Goal: Information Seeking & Learning: Learn about a topic

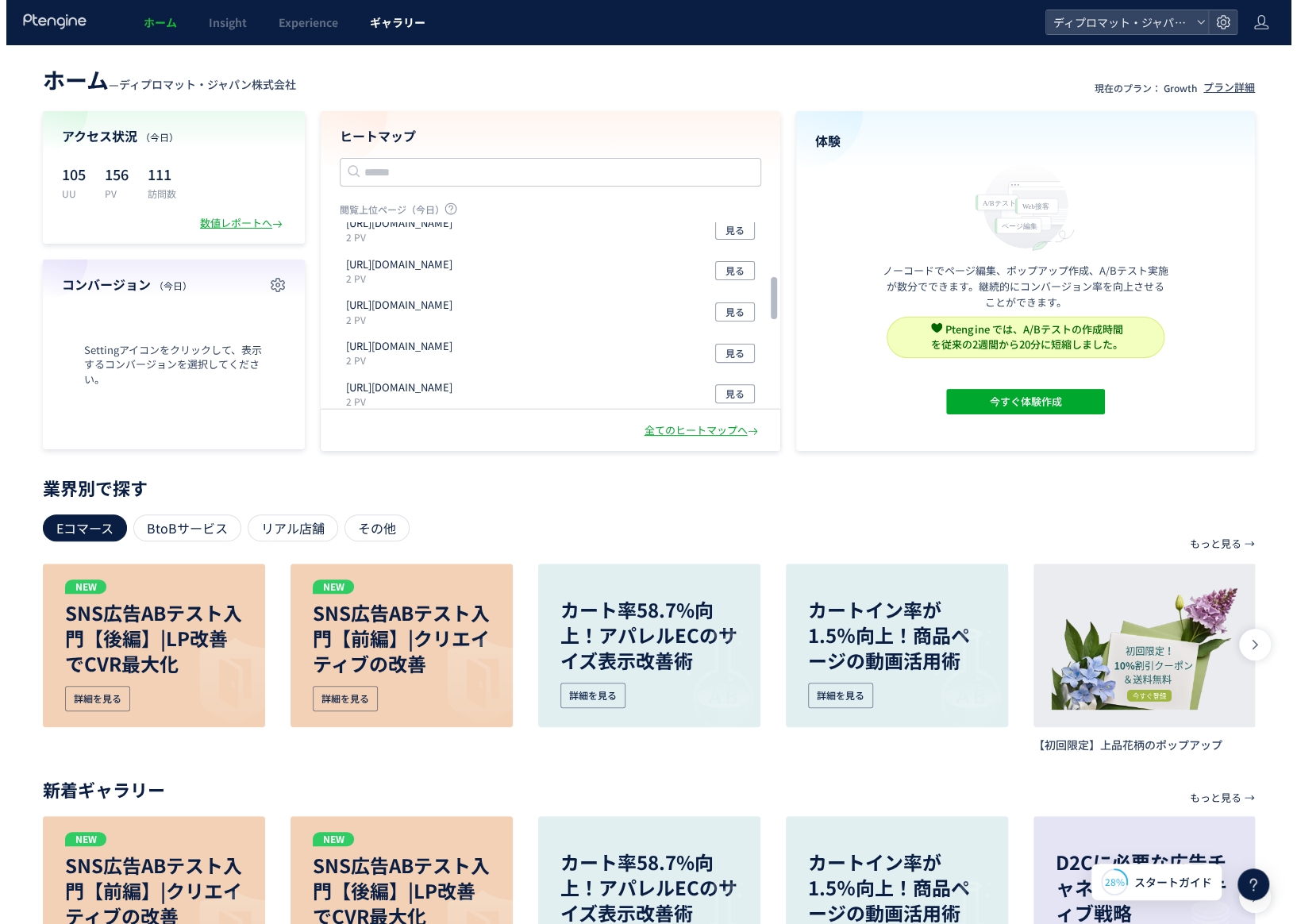
scroll to position [238, 0]
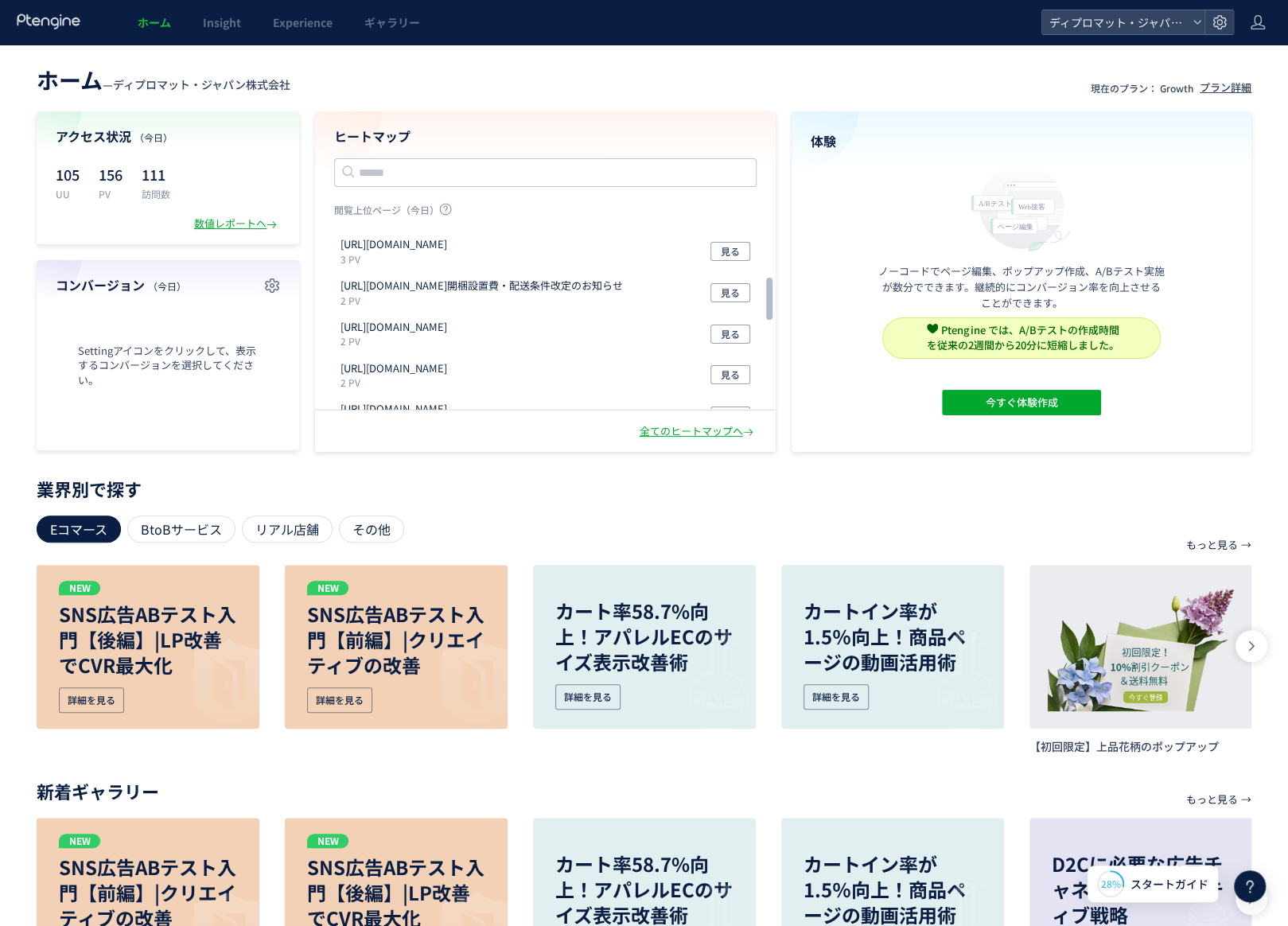
click at [518, 492] on p "業界別で探す" at bounding box center [644, 489] width 1215 height 10
click at [250, 19] on link "Insight" at bounding box center [222, 22] width 70 height 44
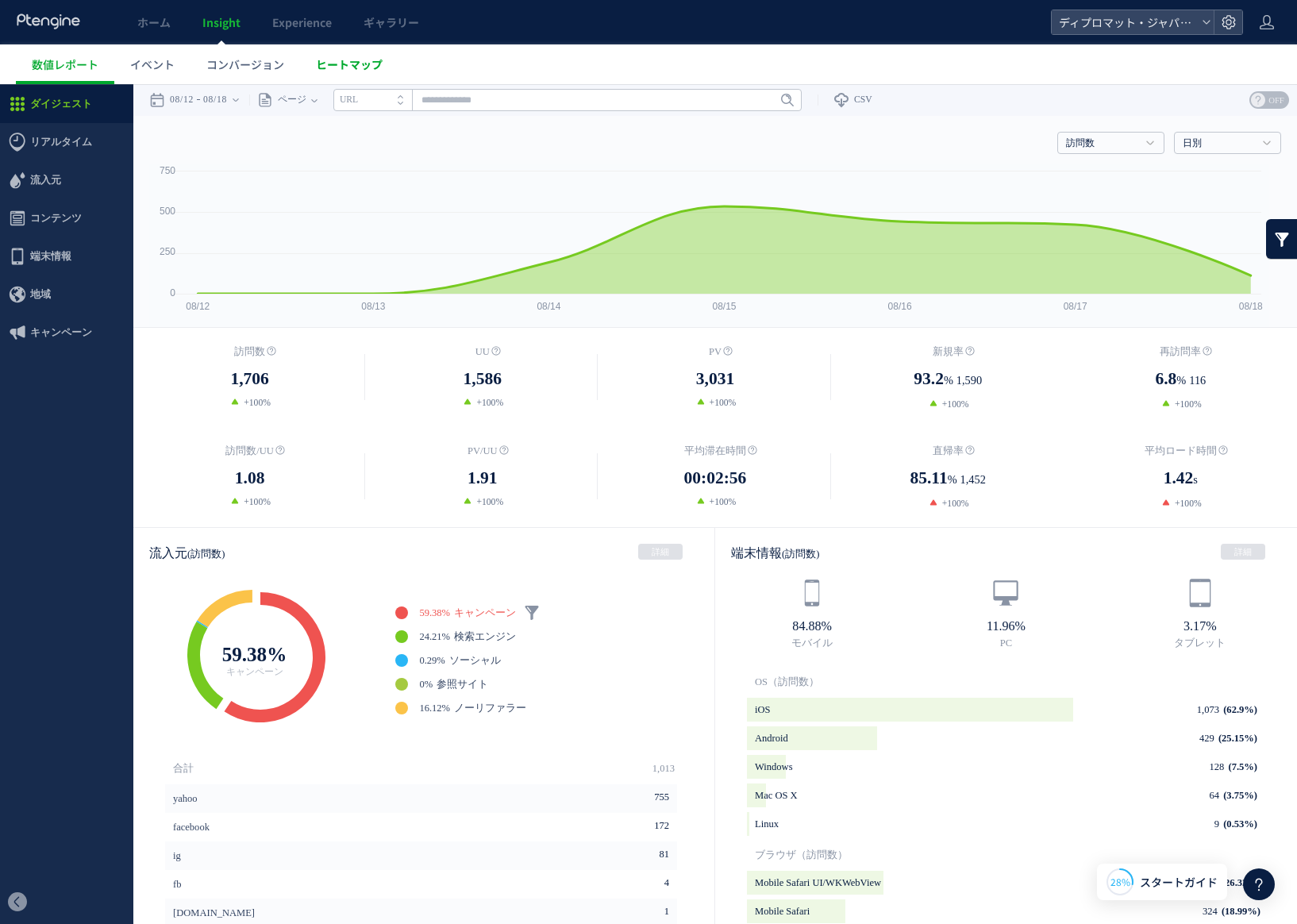
click at [367, 63] on span "ヒートマップ" at bounding box center [349, 64] width 67 height 16
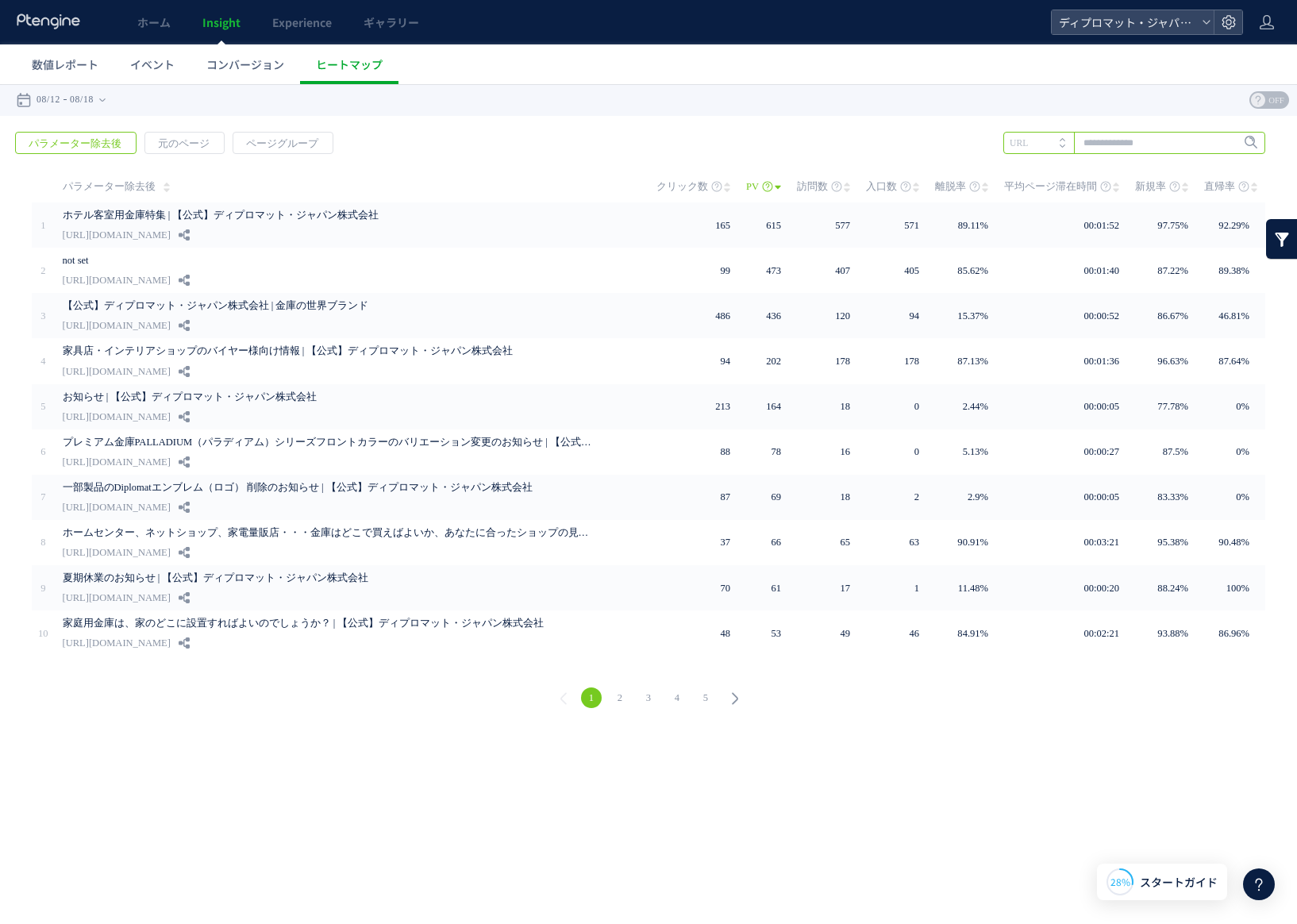
click at [1142, 145] on input "text" at bounding box center [1134, 143] width 262 height 23
type input "****"
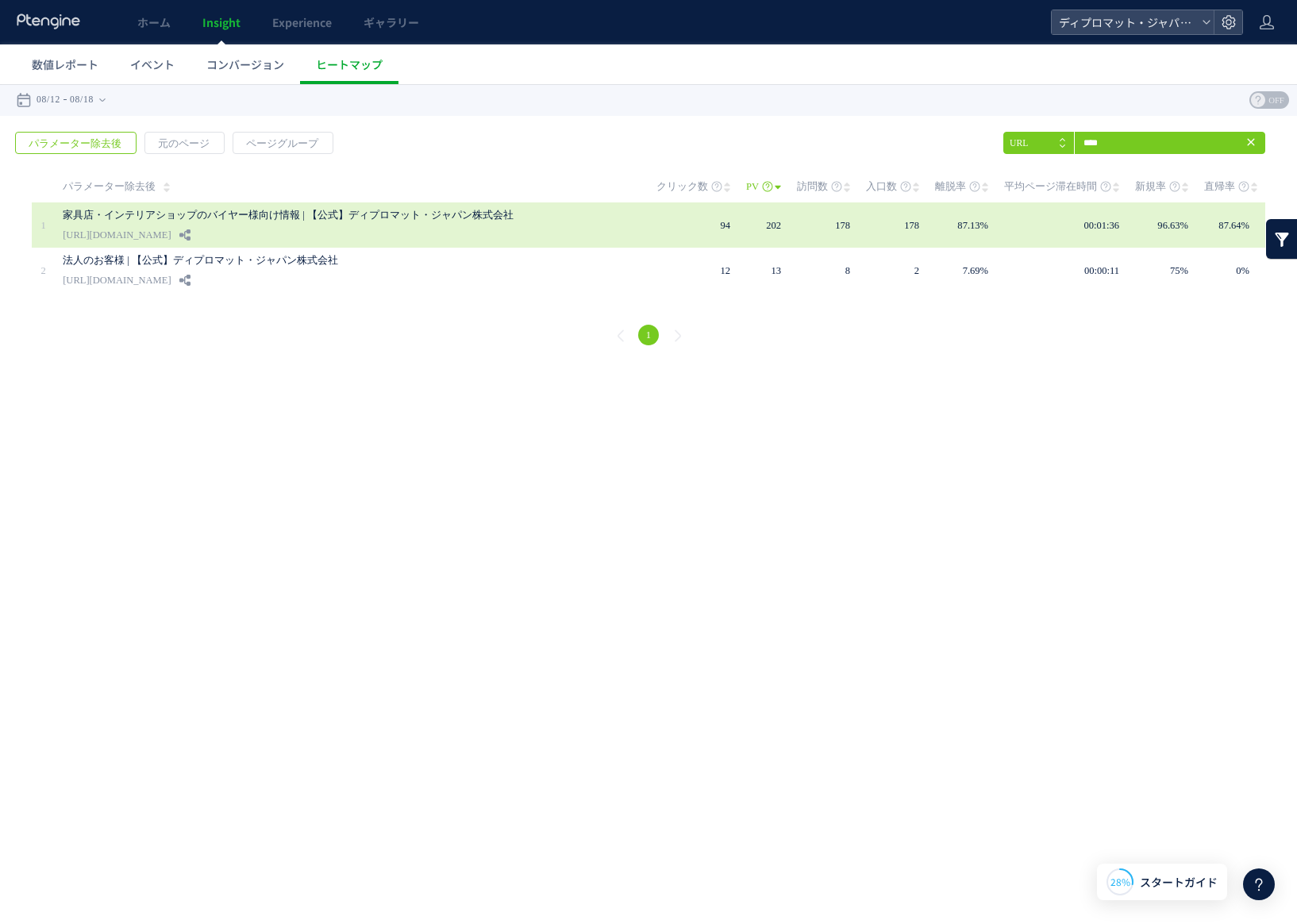
click at [368, 236] on div "家具店・インテリアショップのバイヤー様向け情報 | 【公式】ディプロマット・ジャパン株式会社 [URL][DOMAIN_NAME]" at bounding box center [349, 225] width 572 height 45
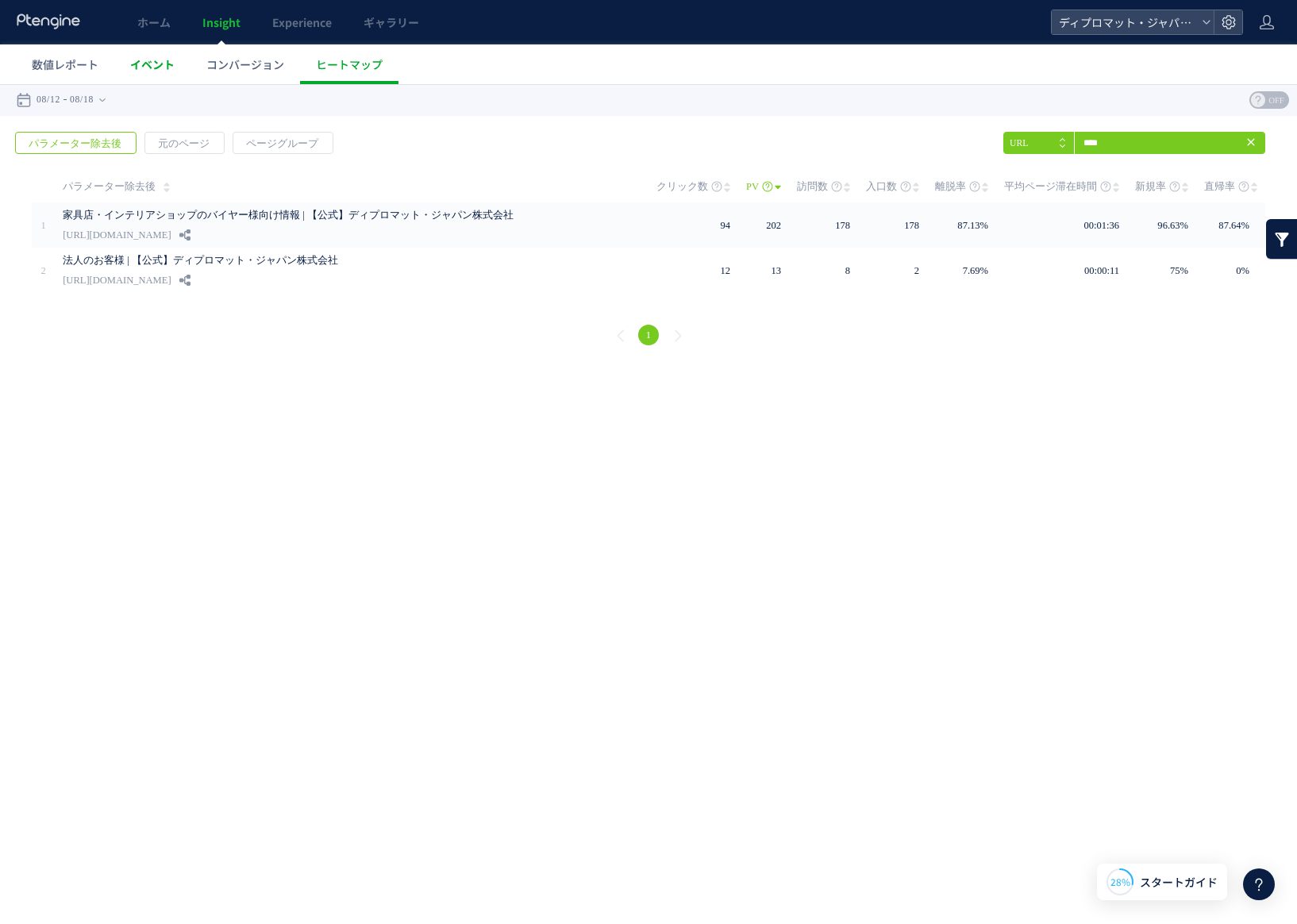
click at [140, 65] on span "イベント" at bounding box center [152, 64] width 44 height 16
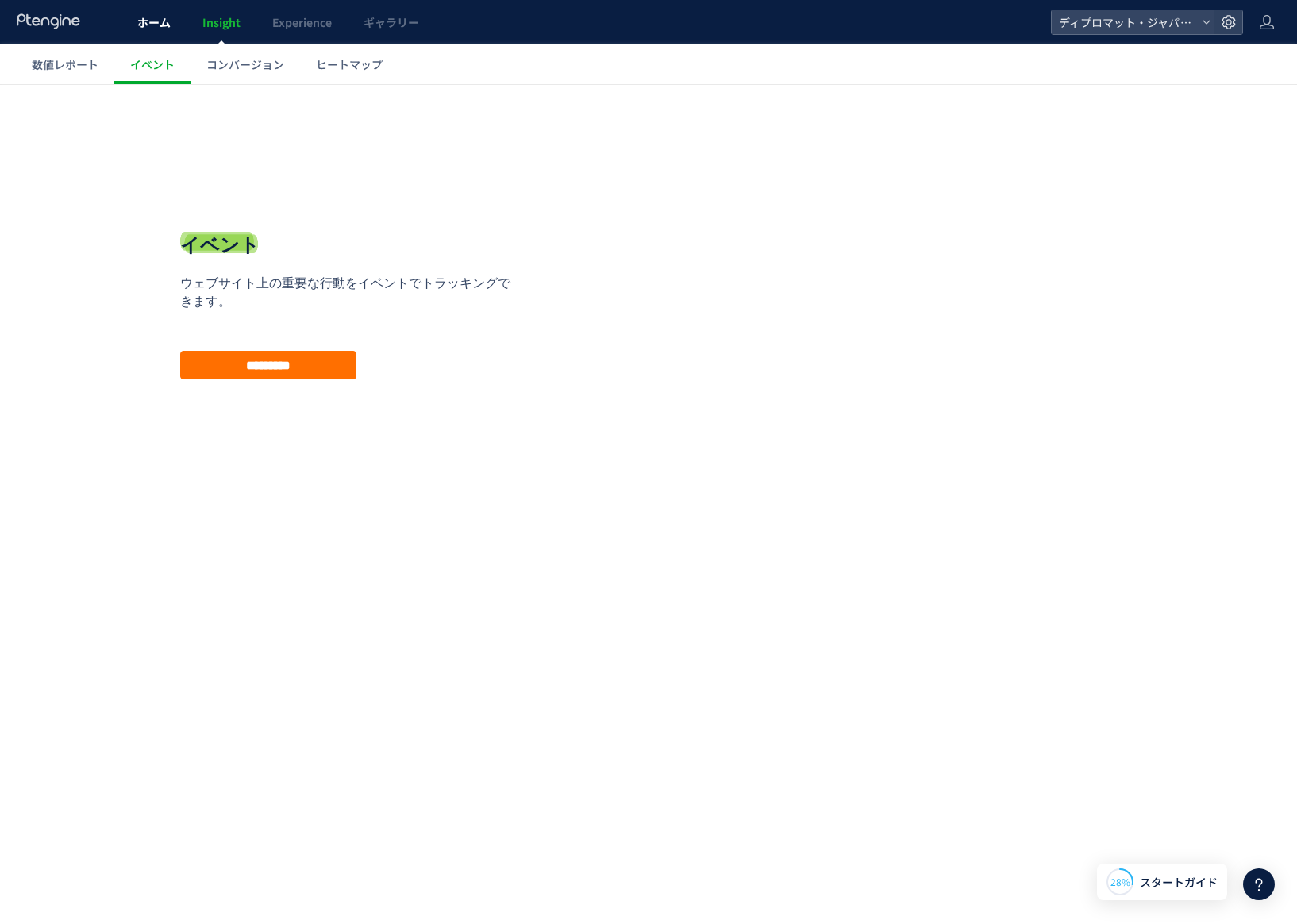
click at [168, 21] on span "ホーム" at bounding box center [154, 23] width 33 height 16
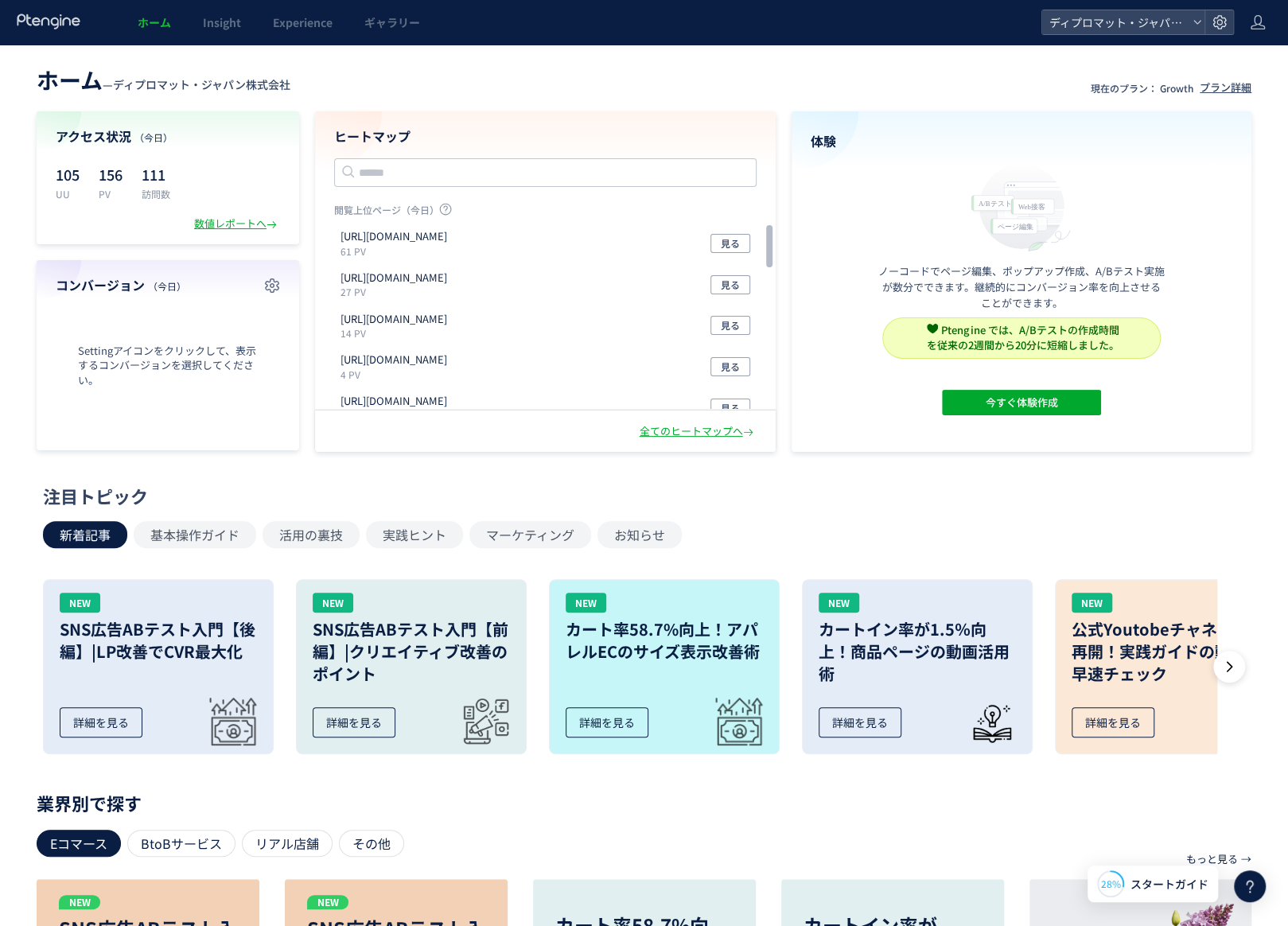
click at [5, 518] on div "注目トピック 新着記事 基本操作ガイド 活用の裏技 実践ヒント マーケティング お知らせ NEW SNS広告ABテスト入門【後編】|LP改善でCVR最大化 詳…" at bounding box center [640, 625] width 1296 height 282
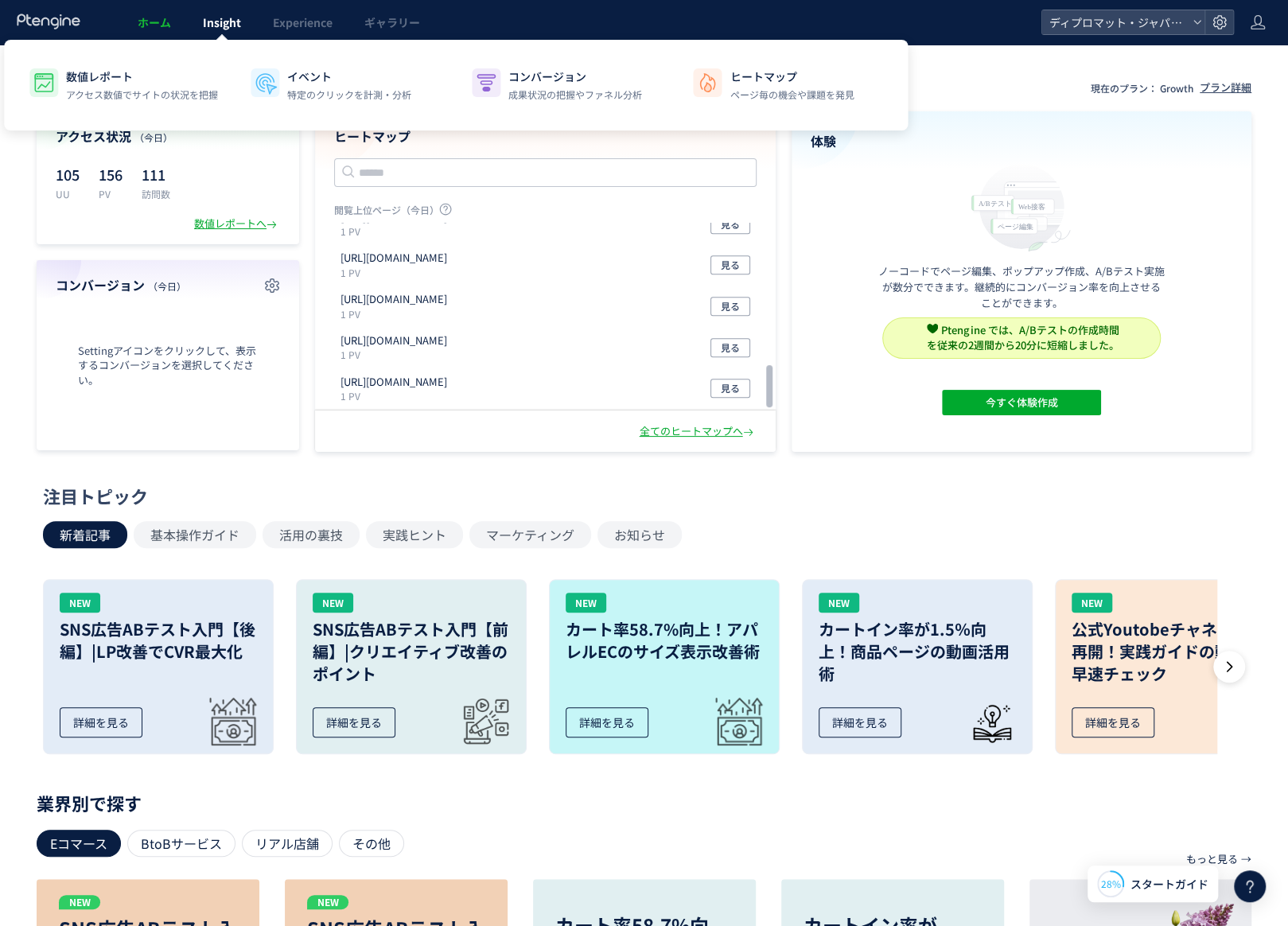
click at [224, 32] on link "Insight" at bounding box center [222, 22] width 70 height 44
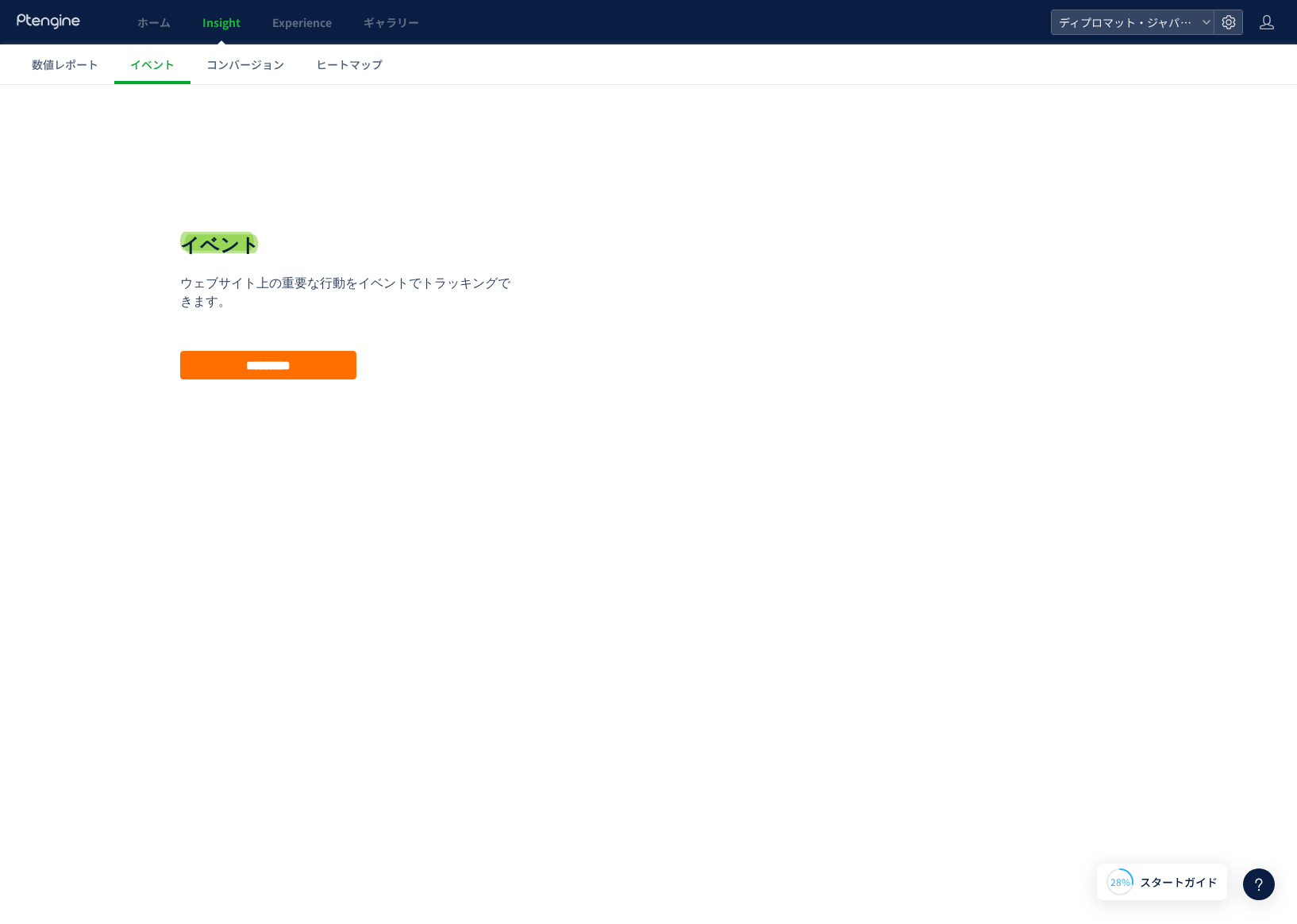
click at [701, 552] on html ".cls-1 { fill-rule: evenodd; } .cls-1 { fill: #ececec; } .cls-2 { fill: #929292…" at bounding box center [648, 319] width 1297 height 468
click at [71, 66] on span "数値レポート" at bounding box center [64, 64] width 67 height 16
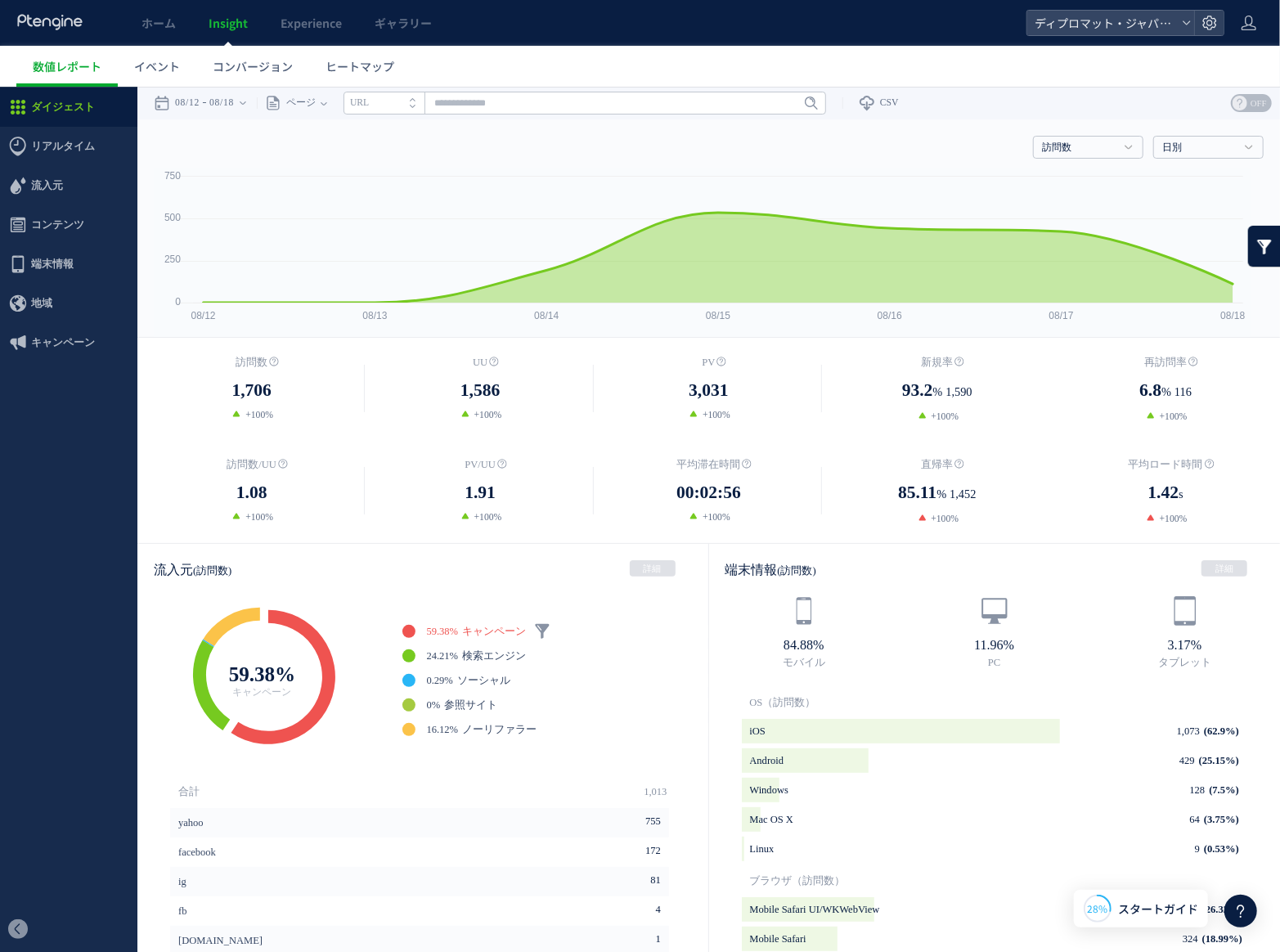
click at [101, 537] on ul "ダイジェスト リアルタイム ダイジェスト コンテンツ 地域" at bounding box center [69, 497] width 138 height 819
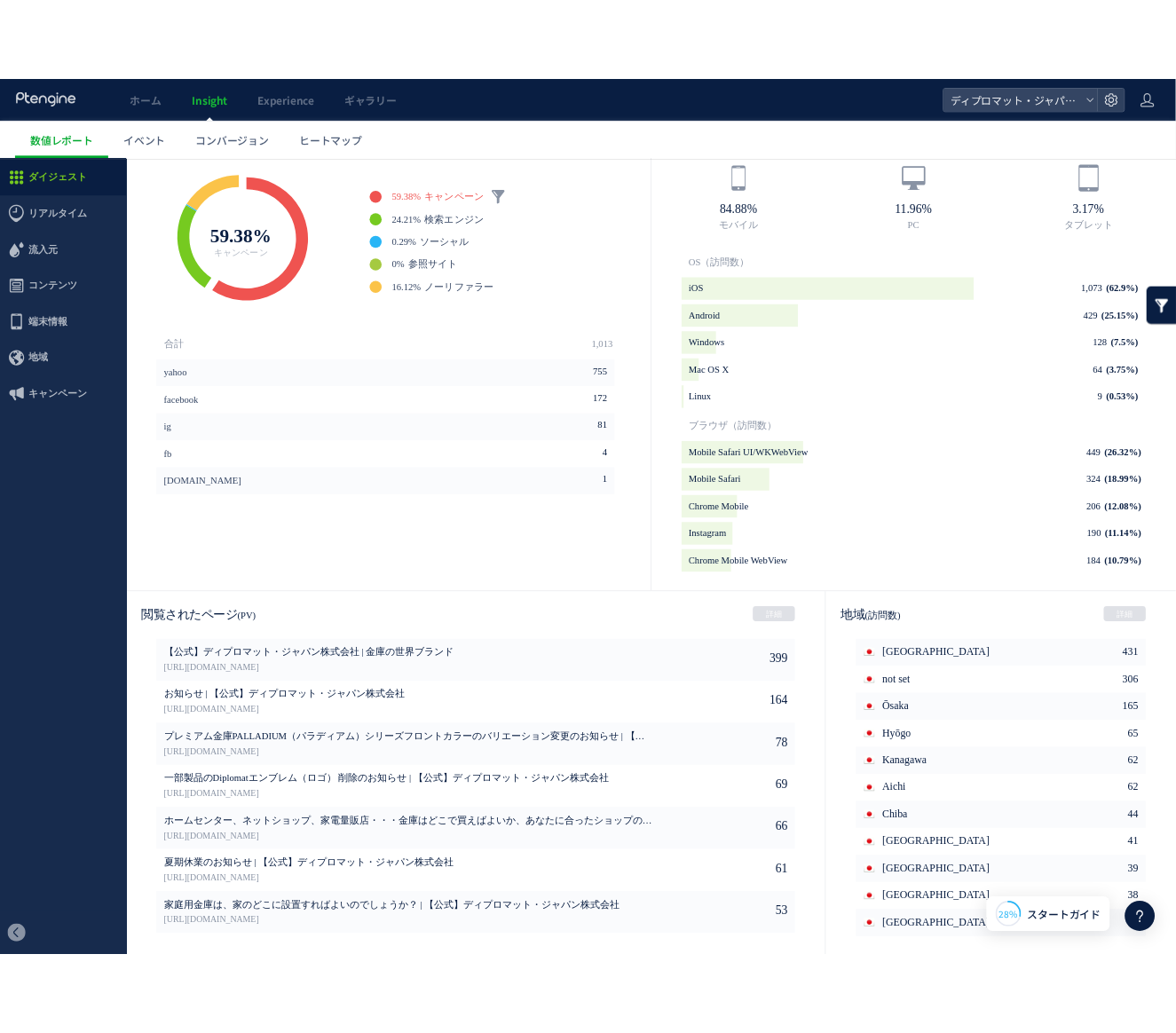
scroll to position [102, 0]
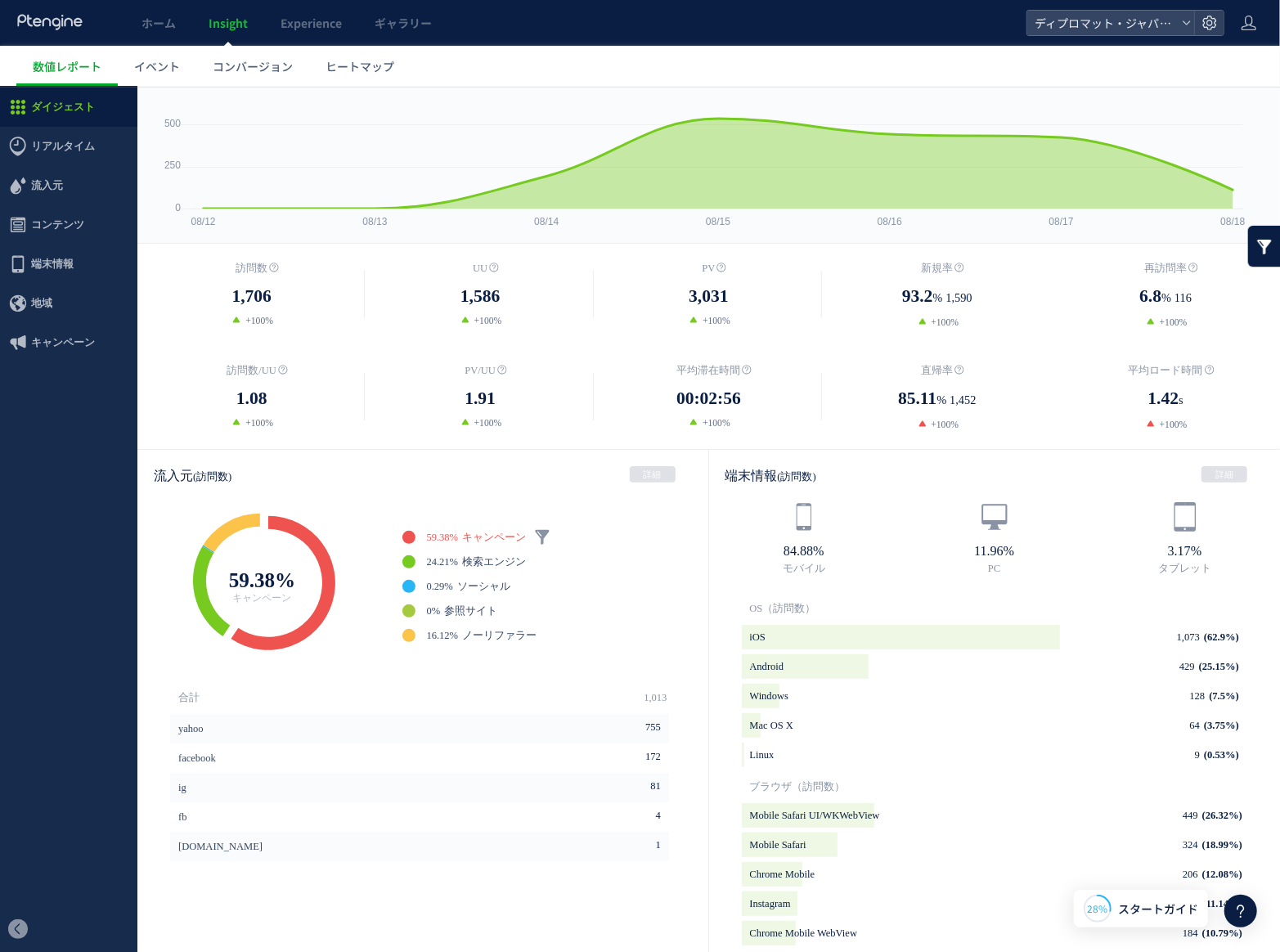
drag, startPoint x: 64, startPoint y: 469, endPoint x: 84, endPoint y: 404, distance: 68.0
click at [64, 469] on ul "ダイジェスト リアルタイム ダイジェスト コンテンツ 地域" at bounding box center [69, 497] width 138 height 819
